Goal: Information Seeking & Learning: Compare options

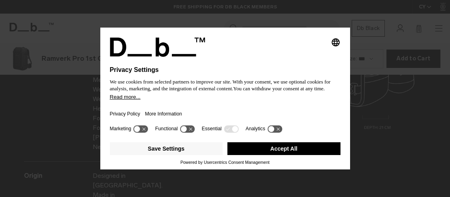
scroll to position [985, 0]
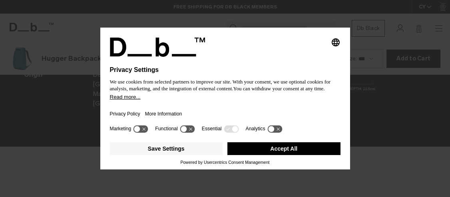
scroll to position [985, 0]
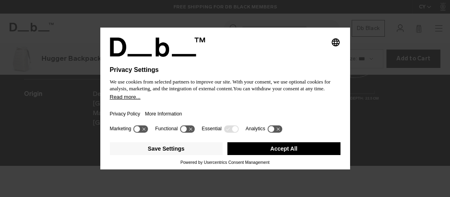
scroll to position [985, 0]
